Goal: Task Accomplishment & Management: Manage account settings

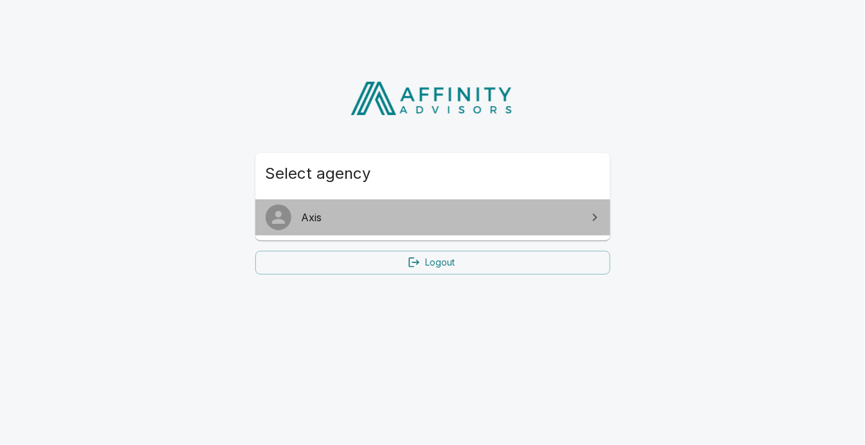
click at [580, 219] on link "Axis" at bounding box center [432, 217] width 355 height 36
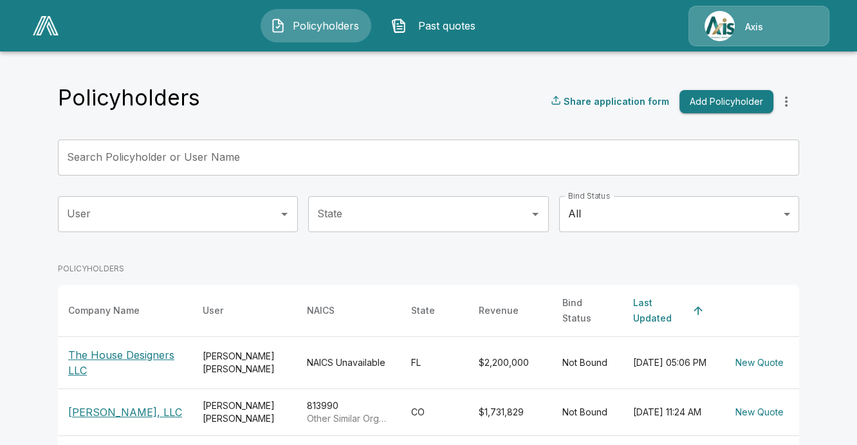
click at [731, 24] on div "Axis" at bounding box center [758, 26] width 141 height 41
click at [44, 29] on img at bounding box center [46, 25] width 26 height 19
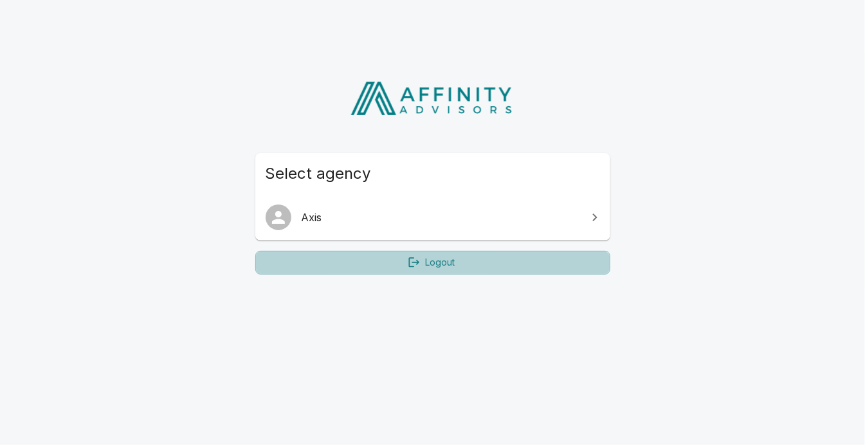
click at [394, 265] on link "Logout" at bounding box center [432, 263] width 355 height 24
